Goal: Navigation & Orientation: Go to known website

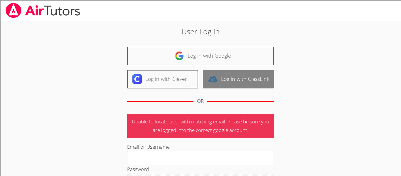
click at [212, 81] on img at bounding box center [212, 78] width 9 height 9
